Goal: Task Accomplishment & Management: Complete application form

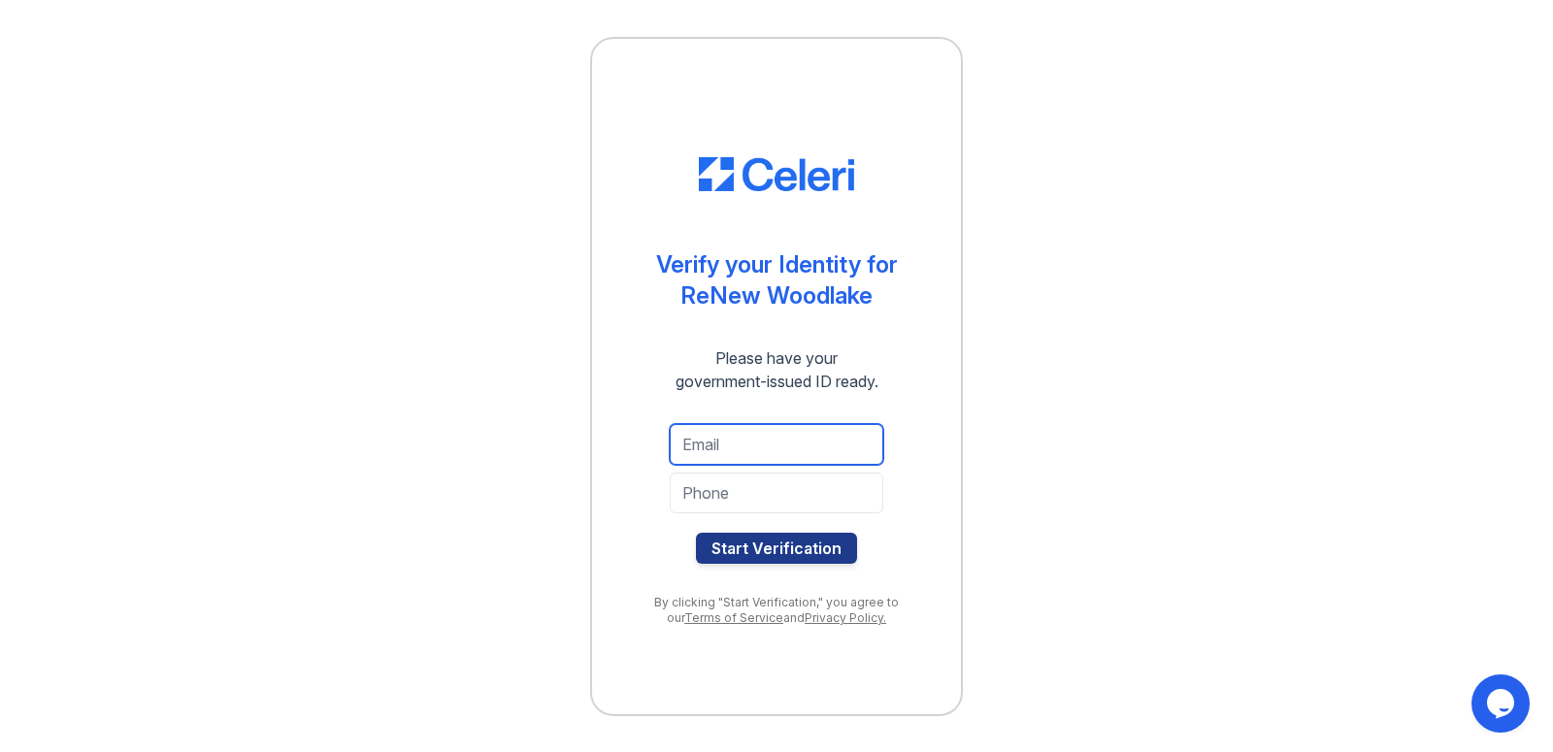
drag, startPoint x: 722, startPoint y: 443, endPoint x: 556, endPoint y: 434, distance: 166.2
click at [721, 443] on input "email" at bounding box center [777, 444] width 214 height 41
type input "ericcrawford2@gmail.com"
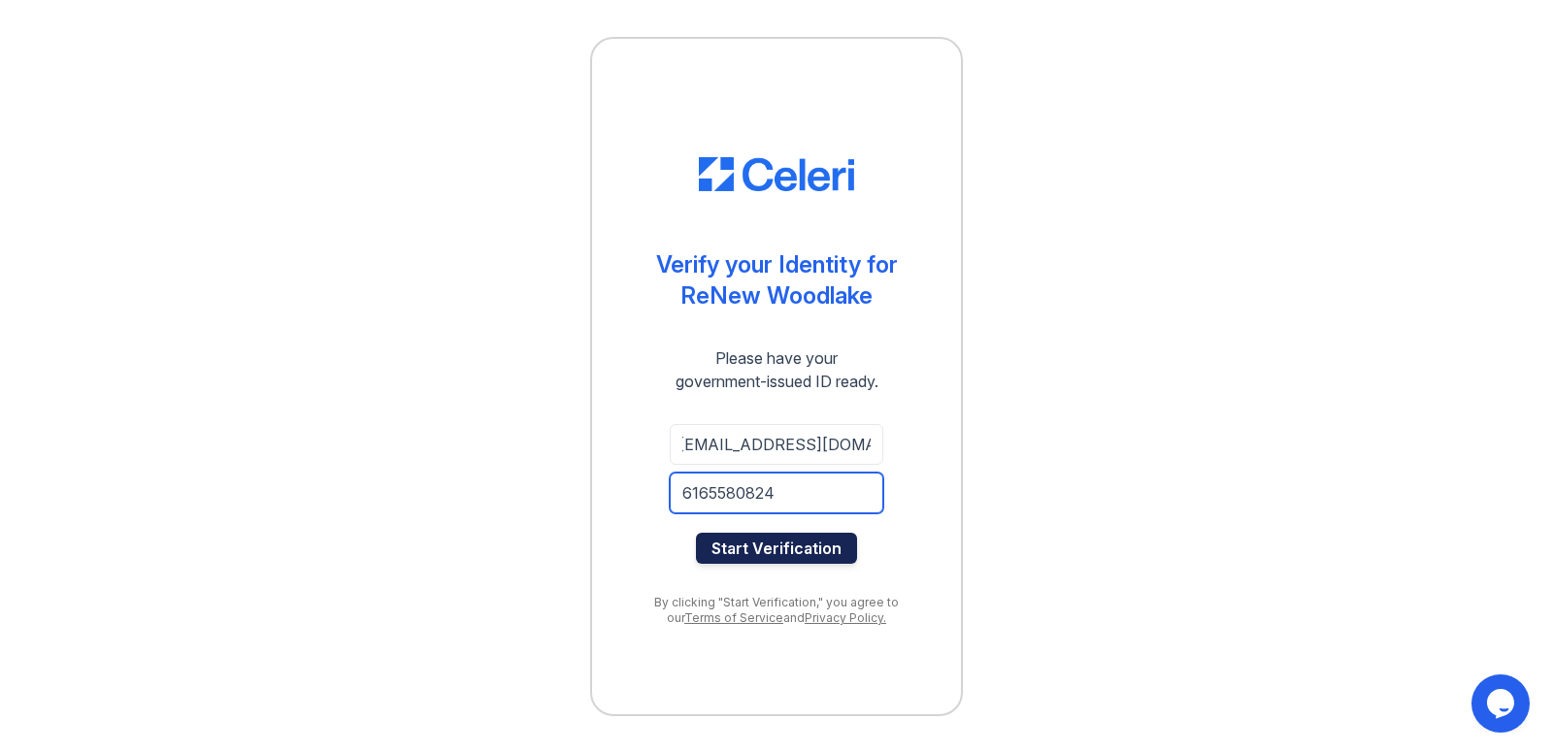
type input "6165580824"
click at [783, 551] on button "Start Verification" at bounding box center [776, 548] width 161 height 31
